Goal: Task Accomplishment & Management: Use online tool/utility

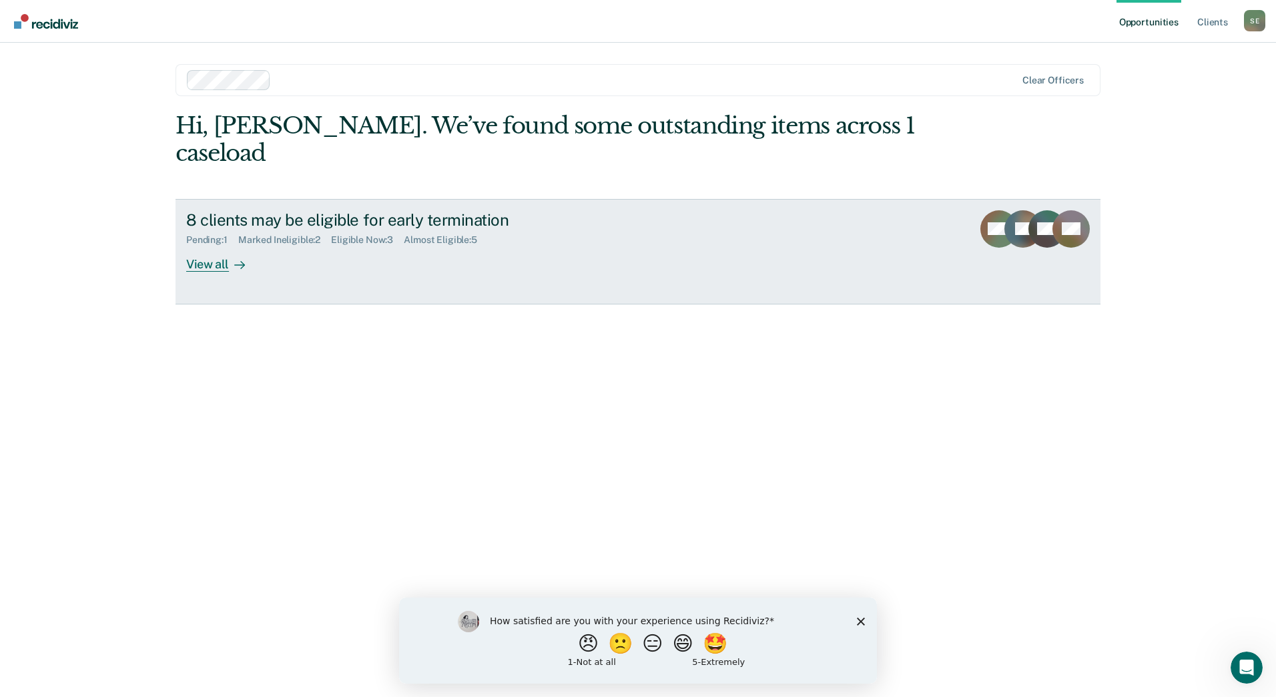
click at [208, 246] on div "View all" at bounding box center [223, 259] width 75 height 26
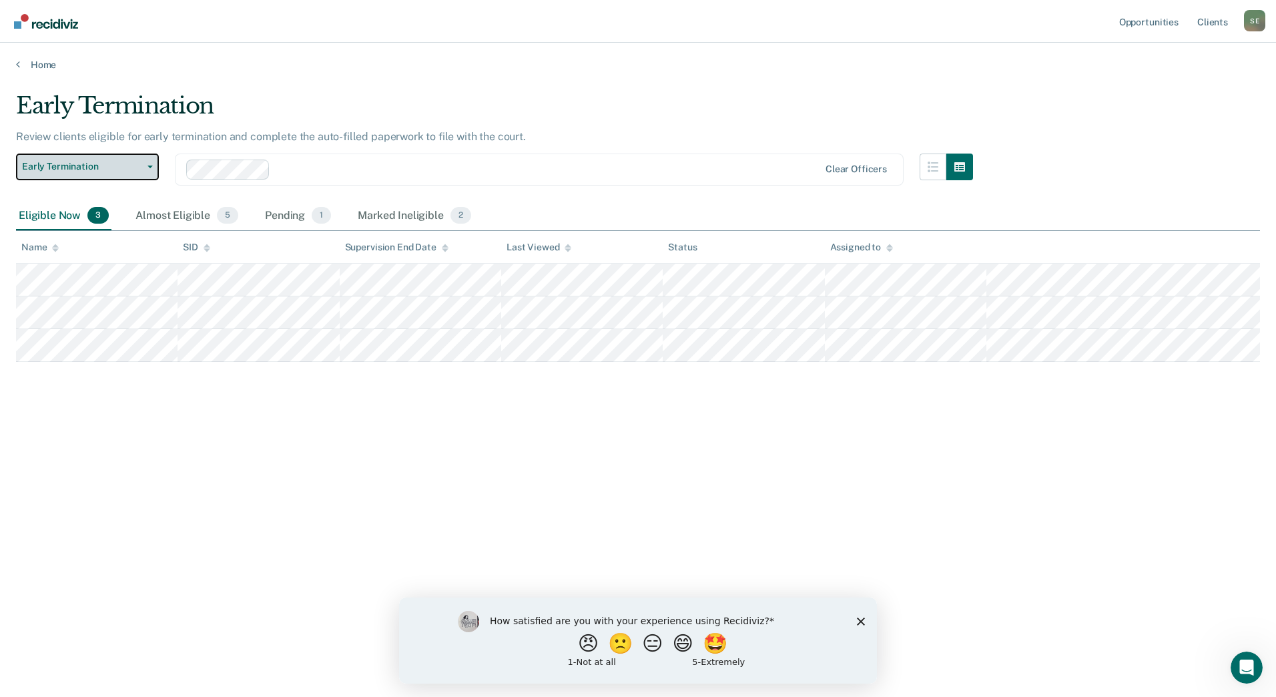
click at [151, 166] on icon "button" at bounding box center [150, 167] width 5 height 3
click at [304, 172] on div at bounding box center [547, 169] width 543 height 15
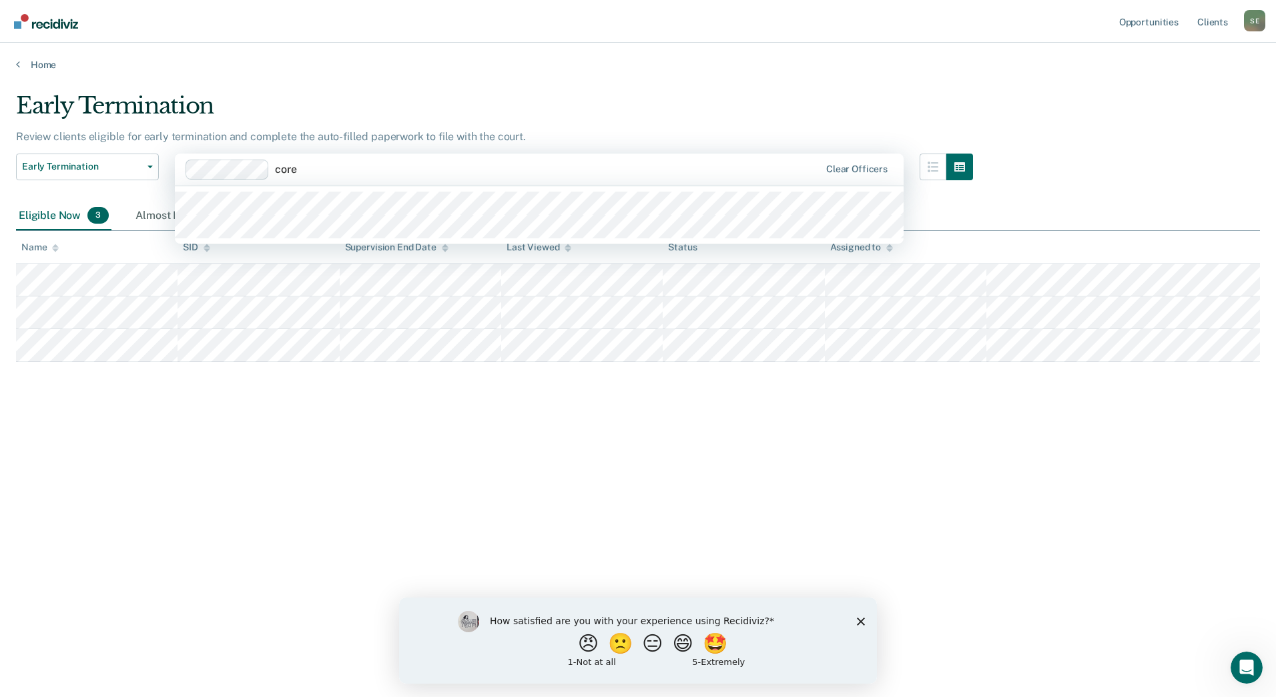
type input "[PERSON_NAME]"
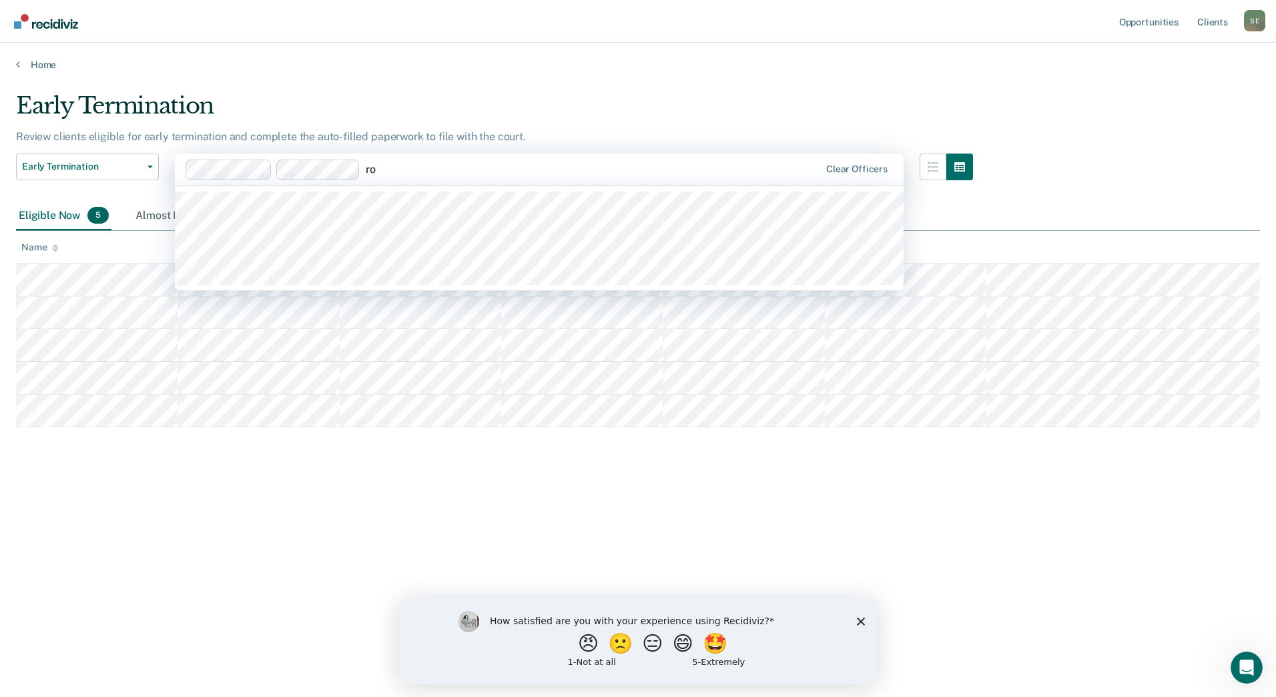
type input "r"
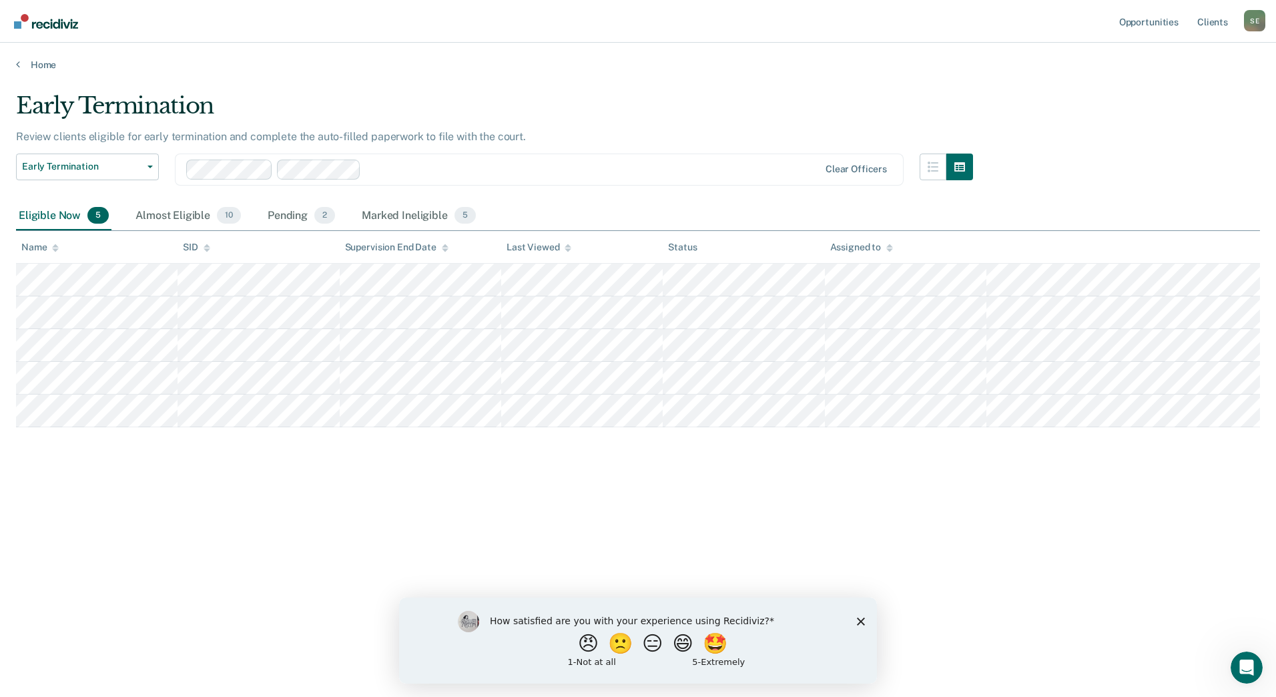
drag, startPoint x: 288, startPoint y: 615, endPoint x: 284, endPoint y: 608, distance: 8.4
click at [288, 615] on div "Early Termination Review clients eligible for early termination and complete th…" at bounding box center [638, 365] width 1244 height 547
click at [180, 212] on div "Almost Eligible 10" at bounding box center [188, 216] width 111 height 29
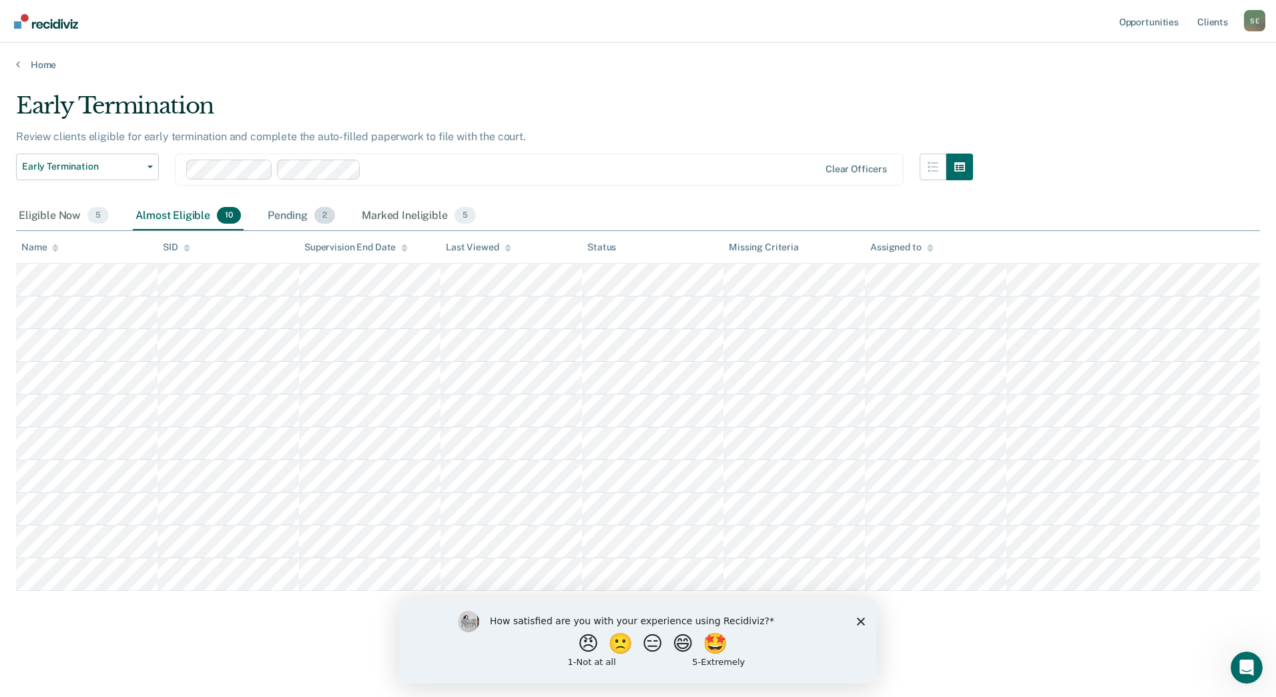
click at [280, 212] on div "Pending 2" at bounding box center [301, 216] width 73 height 29
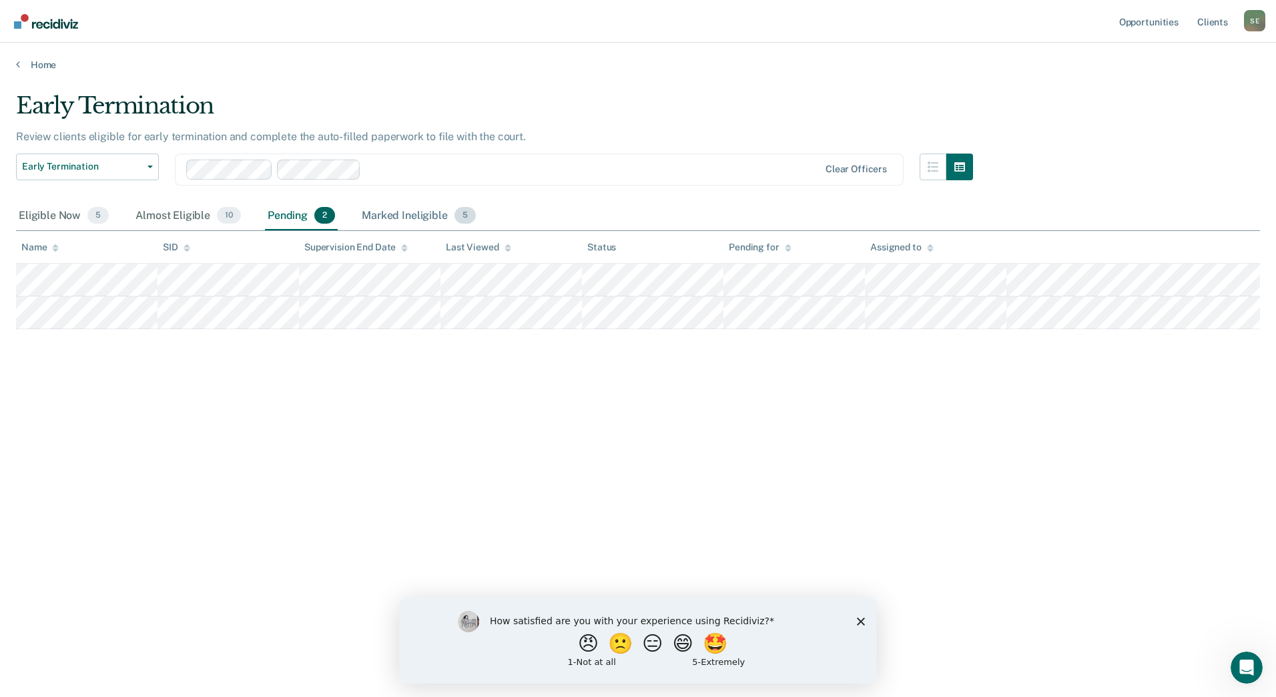
click at [423, 224] on div "Marked Ineligible 5" at bounding box center [418, 216] width 119 height 29
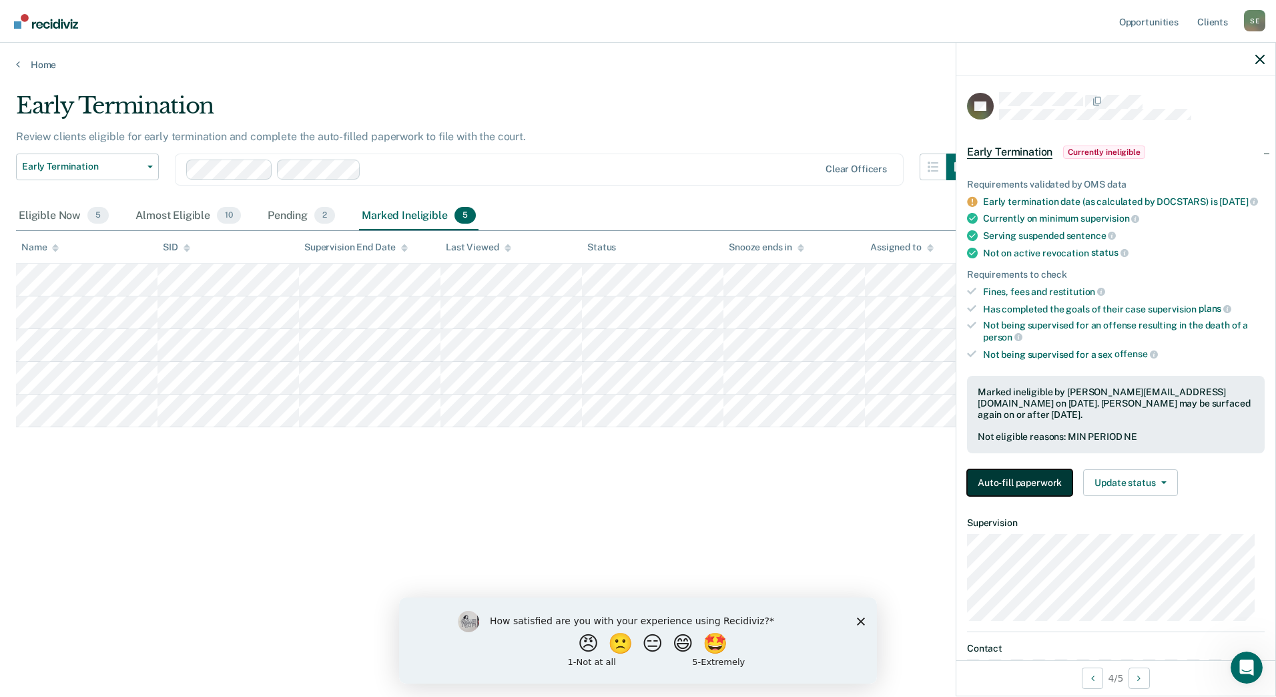
click at [1023, 496] on button "Auto-fill paperwork" at bounding box center [1019, 482] width 105 height 27
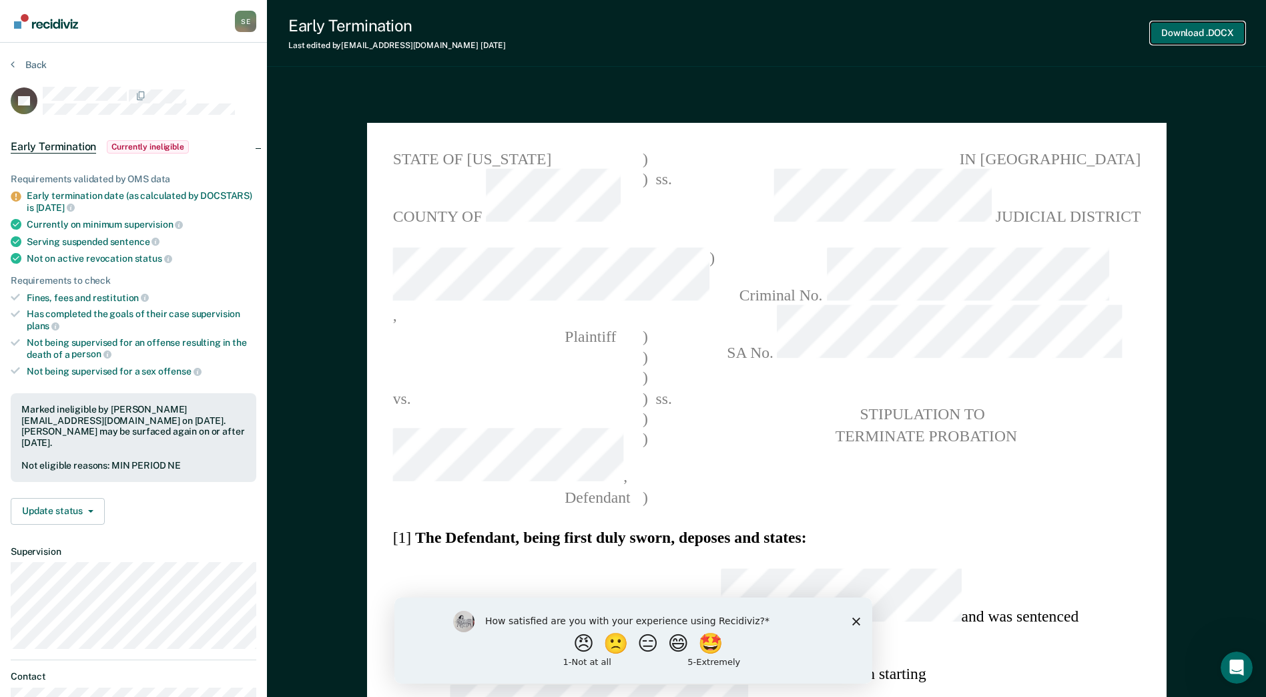
click at [1217, 26] on button "Download .DOCX" at bounding box center [1198, 33] width 94 height 22
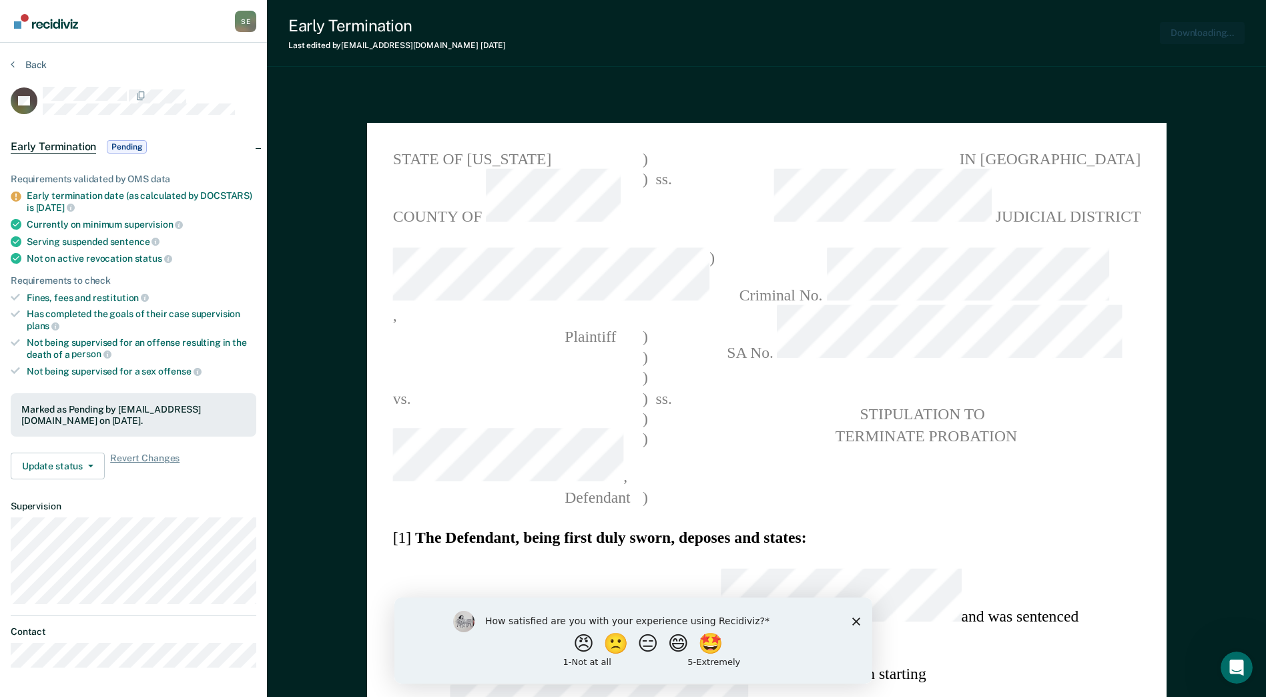
type textarea "x"
